Goal: Task Accomplishment & Management: Manage account settings

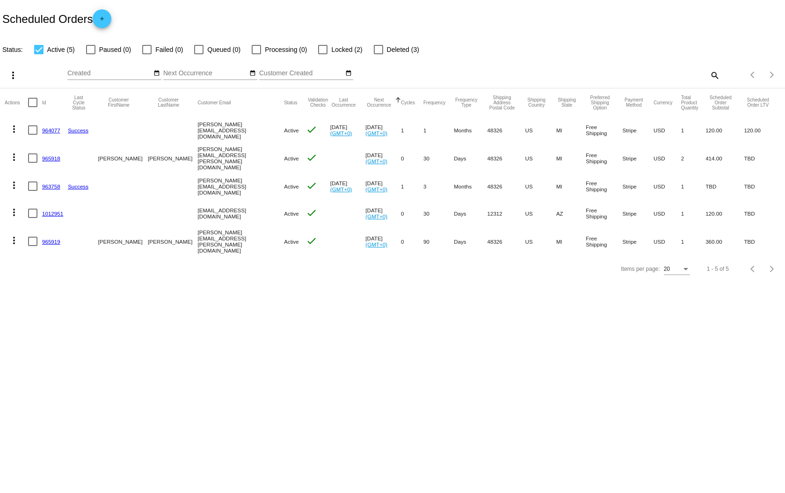
click at [54, 213] on link "1012951" at bounding box center [52, 213] width 21 height 6
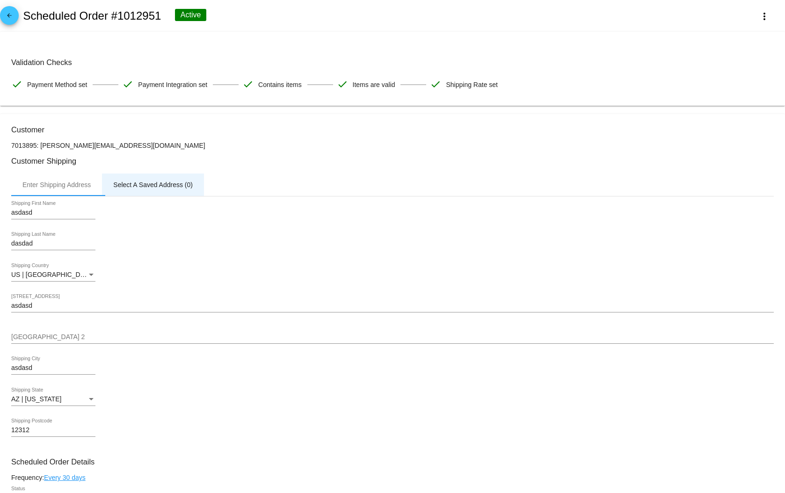
click at [157, 180] on div "Select A Saved Address (0)" at bounding box center [153, 184] width 102 height 22
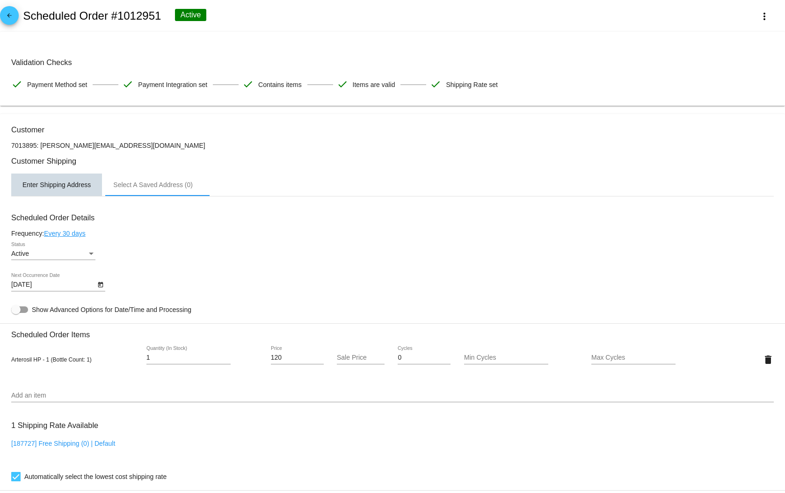
click at [64, 184] on div "Enter Shipping Address" at bounding box center [56, 184] width 68 height 7
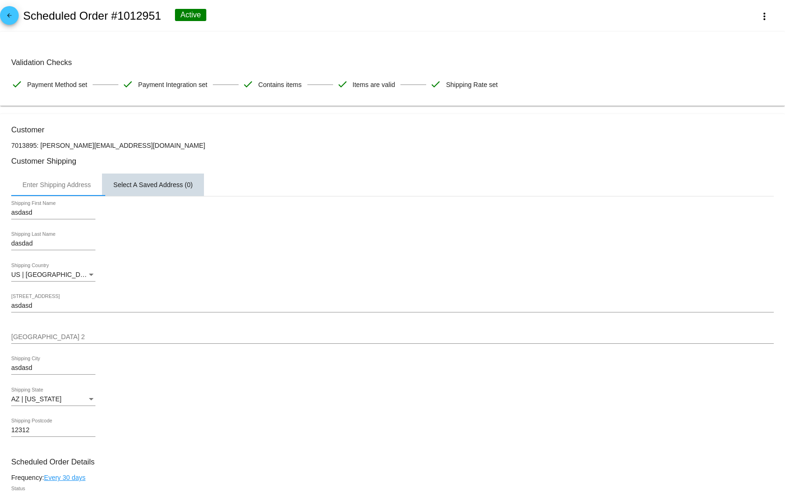
click at [142, 188] on div "Select A Saved Address (0)" at bounding box center [152, 184] width 79 height 7
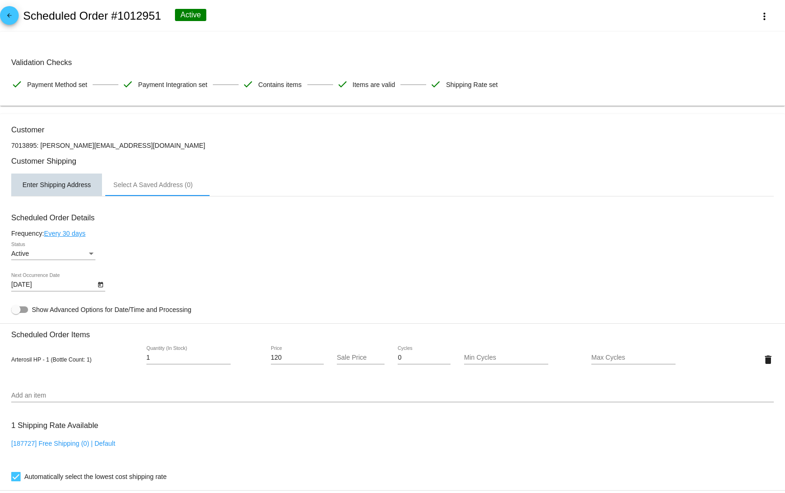
click at [61, 187] on div "Enter Shipping Address" at bounding box center [56, 184] width 68 height 7
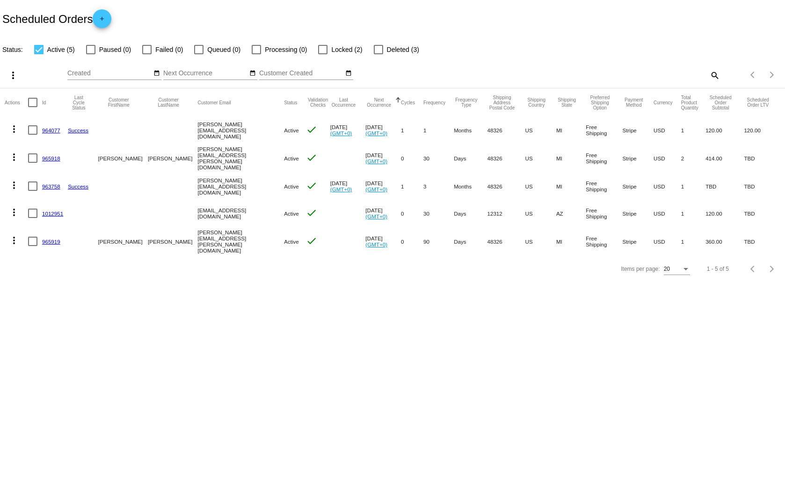
click at [712, 211] on mat-cell "120.00" at bounding box center [724, 213] width 38 height 27
click at [715, 196] on mat-table "Actions Id Last Cycle Status Customer FirstName Customer LastName Customer Emai…" at bounding box center [392, 171] width 785 height 167
click at [55, 211] on link "1012951" at bounding box center [52, 213] width 21 height 6
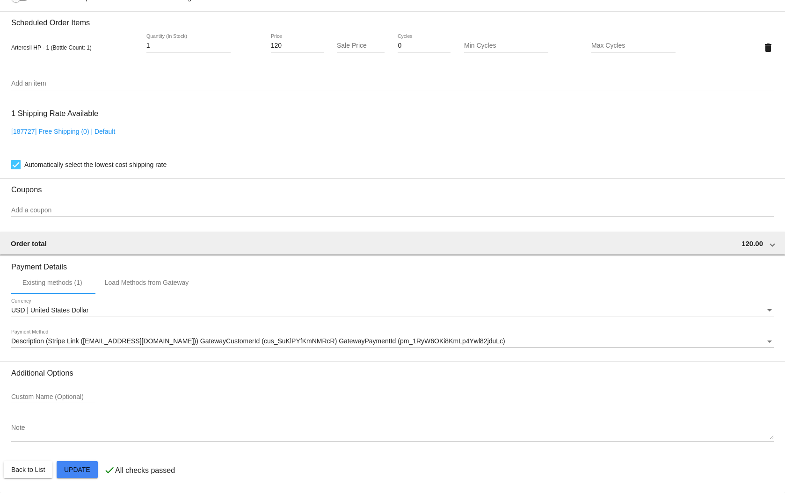
scroll to position [277, 0]
